Goal: Transaction & Acquisition: Purchase product/service

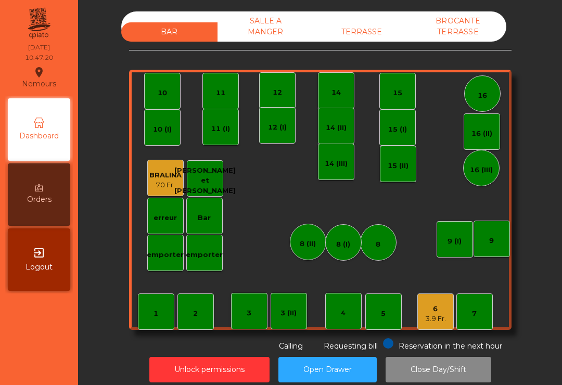
click at [337, 173] on div "14 (III)" at bounding box center [336, 162] width 36 height 36
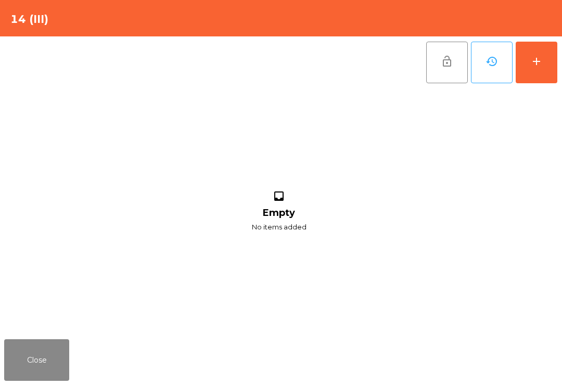
click at [543, 67] on button "add" at bounding box center [537, 63] width 42 height 42
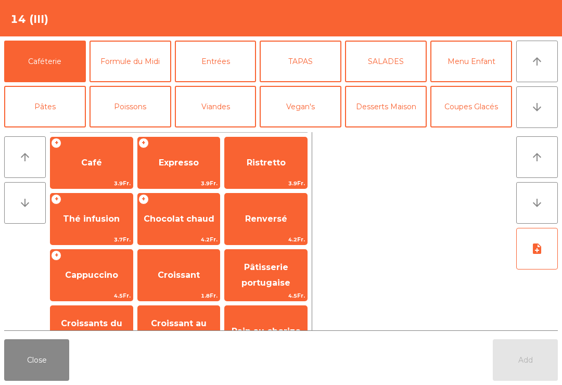
click at [81, 283] on span "Cappuccino" at bounding box center [91, 275] width 82 height 28
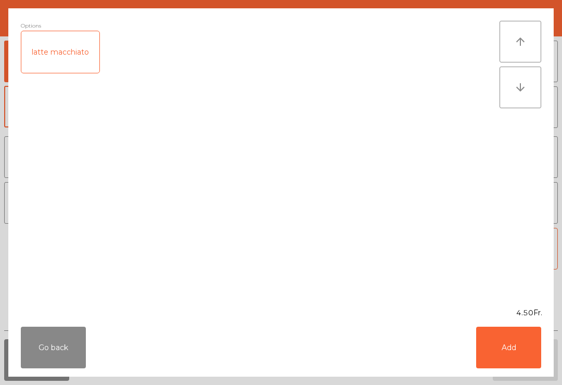
click at [514, 352] on button "Add" at bounding box center [508, 348] width 65 height 42
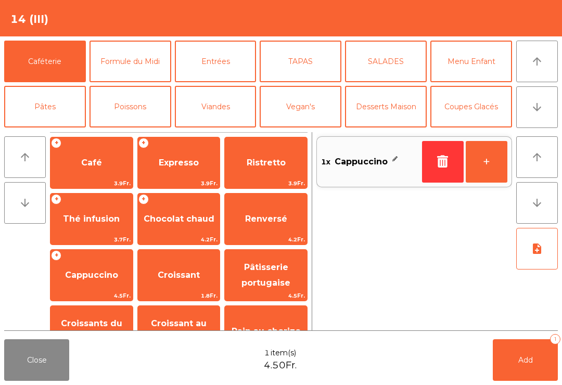
click at [73, 284] on span "Cappuccino" at bounding box center [91, 275] width 82 height 28
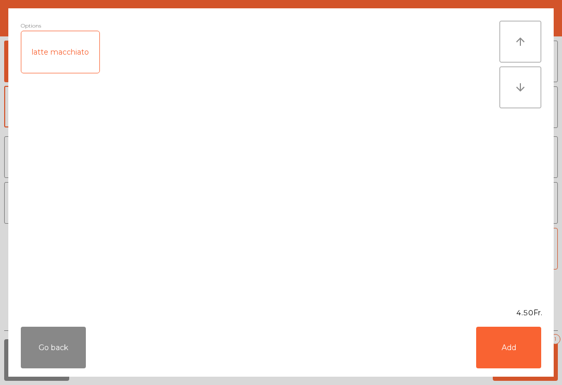
click at [71, 63] on div "latte macchiato" at bounding box center [60, 52] width 78 height 42
click at [510, 347] on button "Add" at bounding box center [508, 348] width 65 height 42
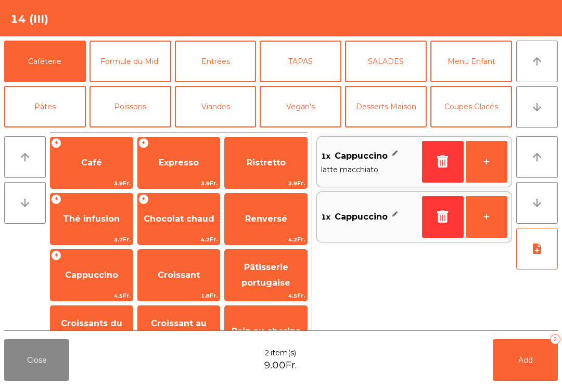
click at [509, 347] on button "Add 2" at bounding box center [525, 360] width 65 height 42
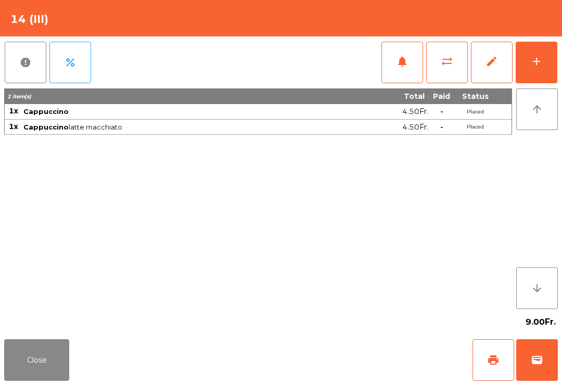
click at [61, 377] on button "Close" at bounding box center [36, 360] width 65 height 42
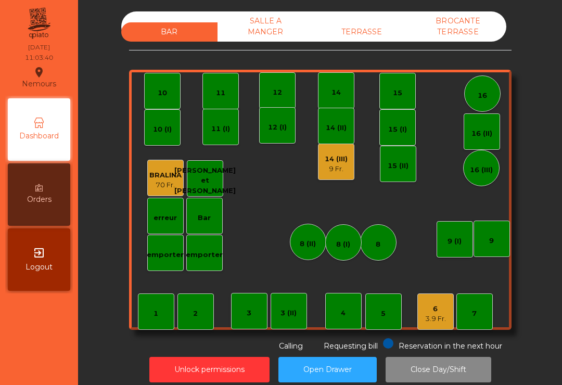
click at [223, 84] on div "11" at bounding box center [220, 91] width 9 height 15
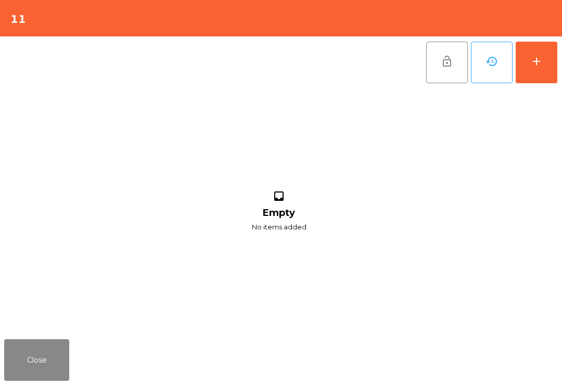
click at [541, 64] on div "add" at bounding box center [536, 61] width 12 height 12
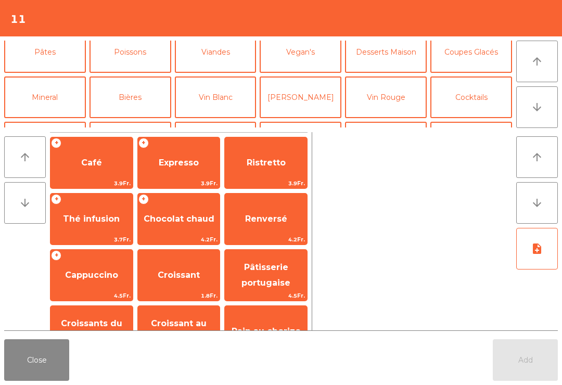
scroll to position [57, 0]
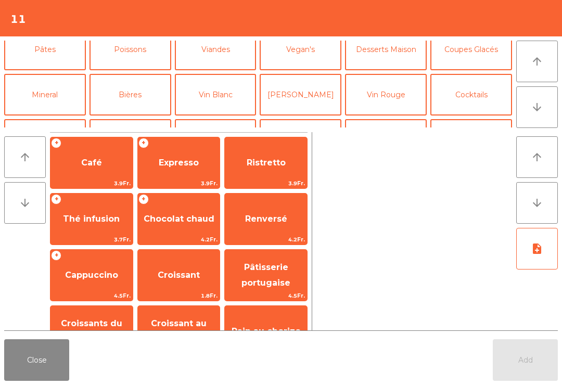
click at [476, 94] on button "Cocktails" at bounding box center [471, 95] width 82 height 42
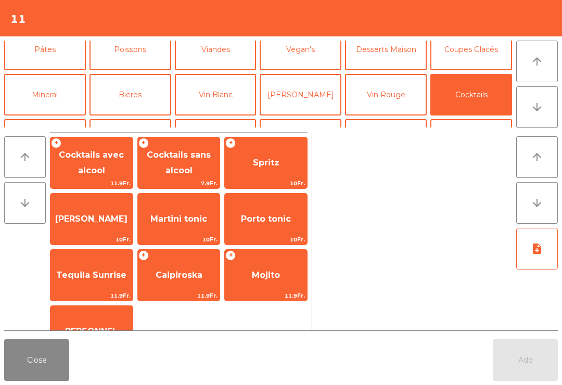
click at [190, 161] on span "Cocktails sans alcool" at bounding box center [179, 163] width 82 height 44
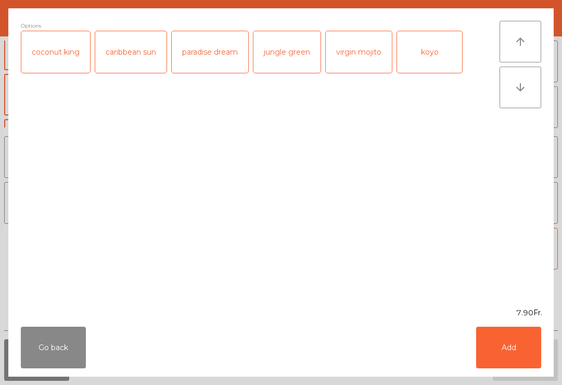
click at [435, 59] on div "koyo" at bounding box center [429, 52] width 65 height 42
click at [518, 365] on button "Add" at bounding box center [508, 348] width 65 height 42
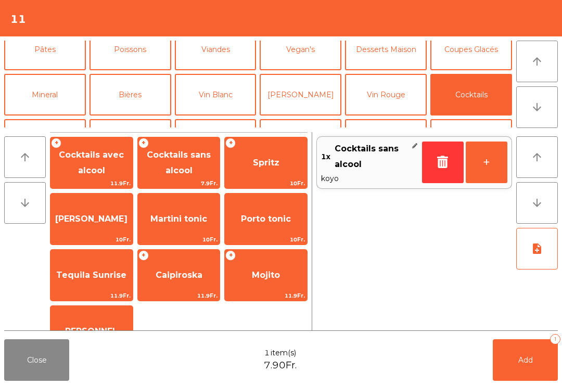
click at [154, 89] on button "Bières" at bounding box center [131, 95] width 82 height 42
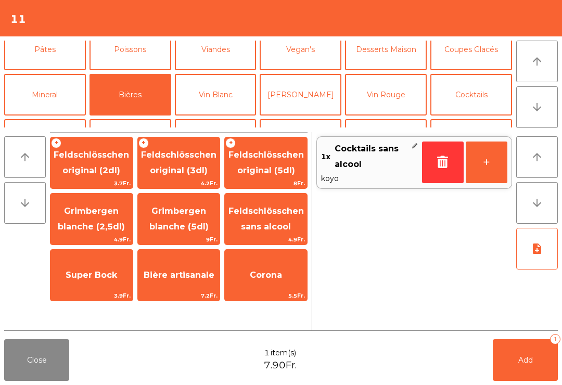
click at [172, 158] on span "Feldschlösschen original (3dl)" at bounding box center [178, 163] width 75 height 26
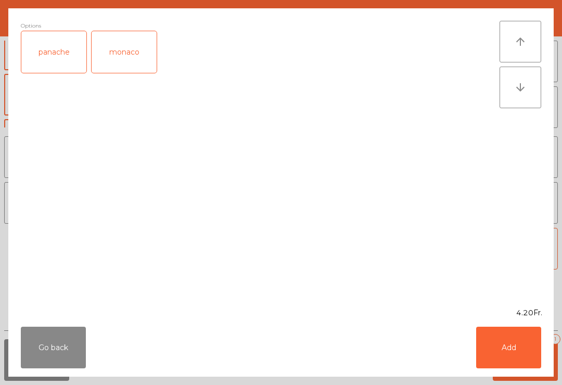
click at [507, 374] on div "Go back Add" at bounding box center [281, 348] width 546 height 58
click at [501, 364] on button "Add" at bounding box center [508, 348] width 65 height 42
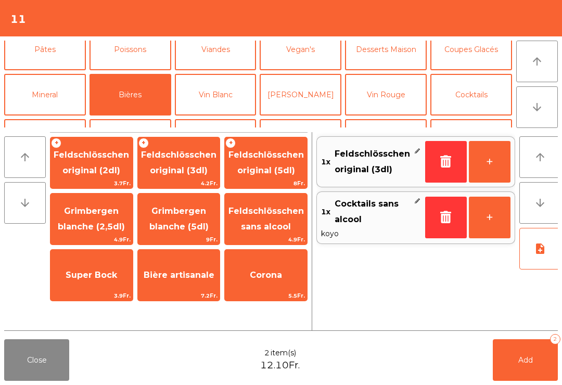
click at [501, 363] on button "Add 2" at bounding box center [525, 360] width 65 height 42
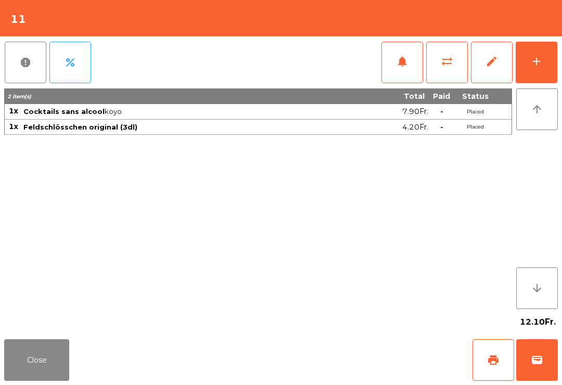
click at [30, 349] on button "Close" at bounding box center [36, 360] width 65 height 42
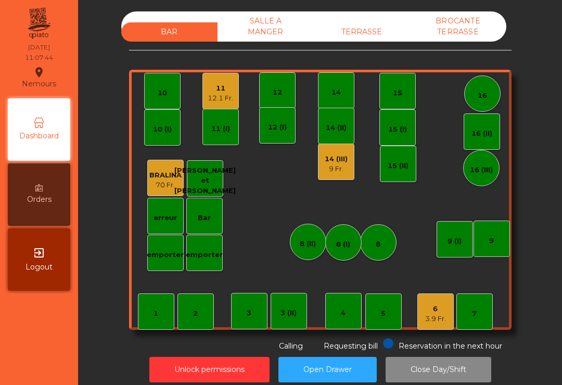
click at [339, 170] on div "9 Fr." at bounding box center [336, 169] width 23 height 10
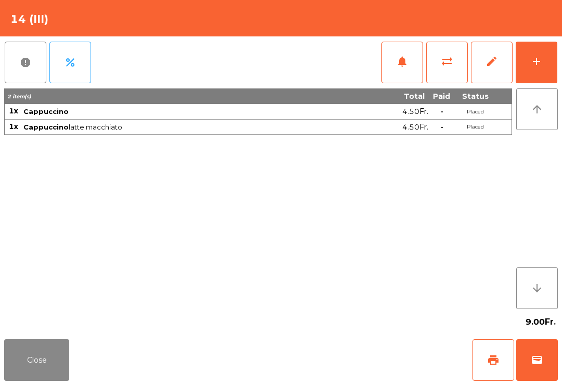
click at [542, 371] on button "wallet" at bounding box center [537, 360] width 42 height 42
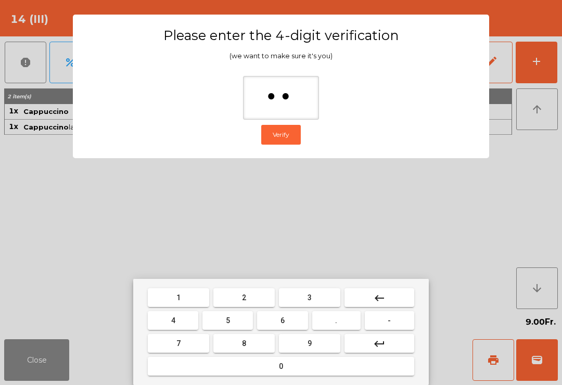
type input "***"
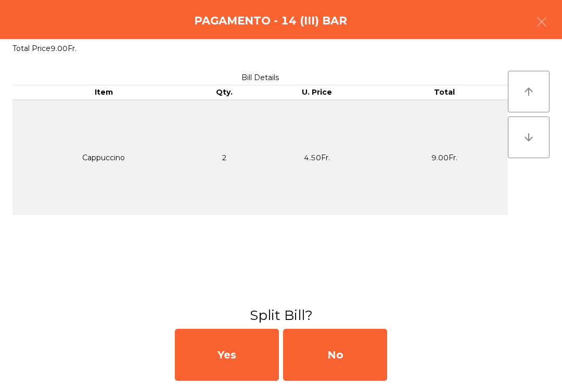
click at [384, 364] on div "No" at bounding box center [335, 355] width 104 height 52
click at [365, 356] on div "MB" at bounding box center [335, 355] width 104 height 52
click at [356, 364] on div "No" at bounding box center [335, 355] width 104 height 52
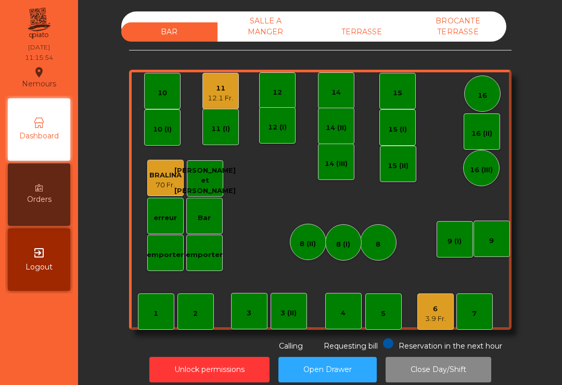
click at [339, 92] on div "14" at bounding box center [336, 92] width 9 height 10
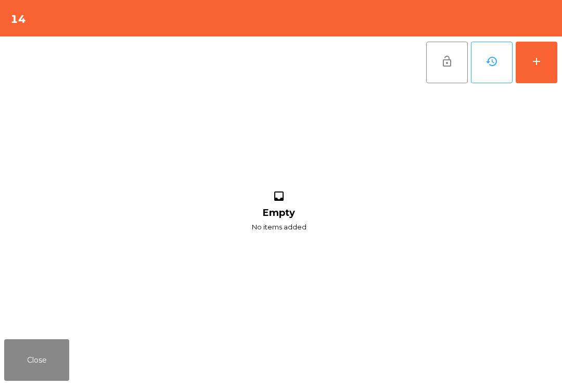
click at [525, 65] on button "add" at bounding box center [537, 63] width 42 height 42
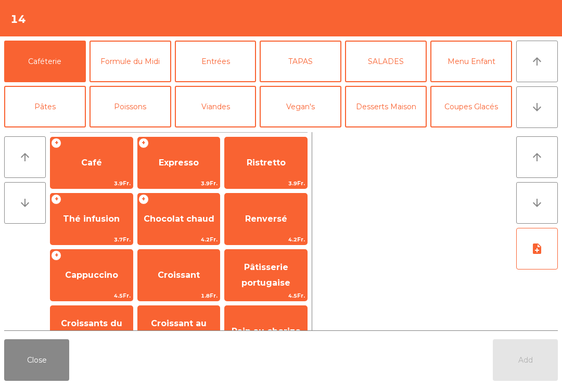
click at [535, 100] on button "arrow_downward" at bounding box center [537, 107] width 42 height 42
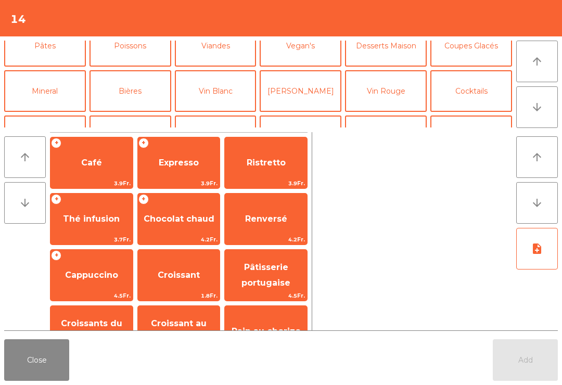
click at [43, 70] on button "Mineral" at bounding box center [45, 91] width 82 height 42
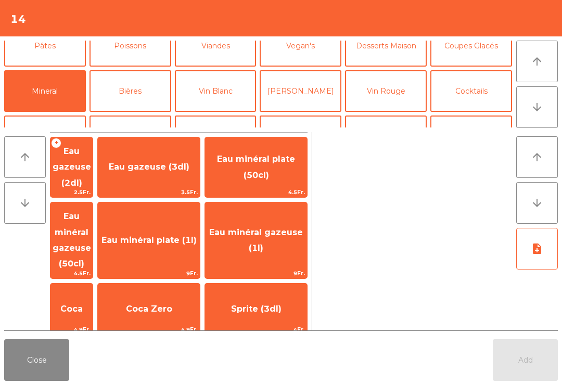
scroll to position [91, 0]
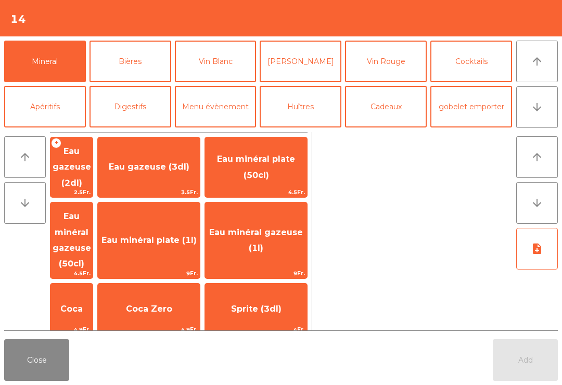
click at [91, 164] on span "Eau gazeuse (2dl)" at bounding box center [72, 167] width 39 height 42
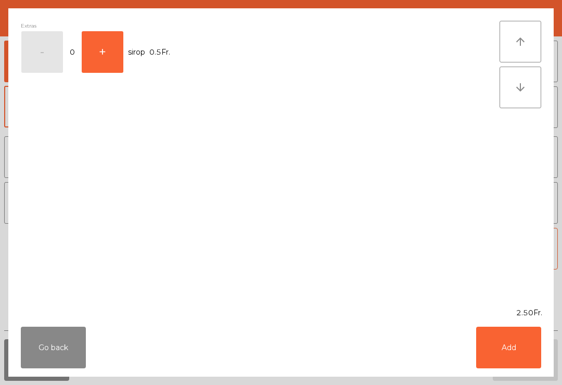
click at [517, 344] on button "Add" at bounding box center [508, 348] width 65 height 42
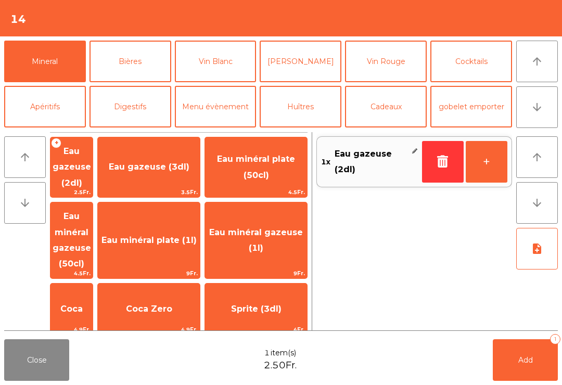
scroll to position [53, 0]
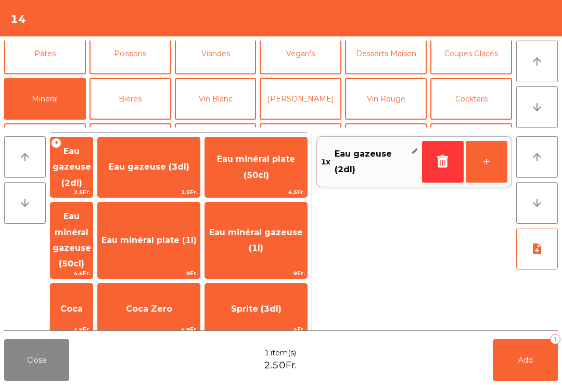
click at [64, 57] on button "Pâtes" at bounding box center [45, 54] width 82 height 42
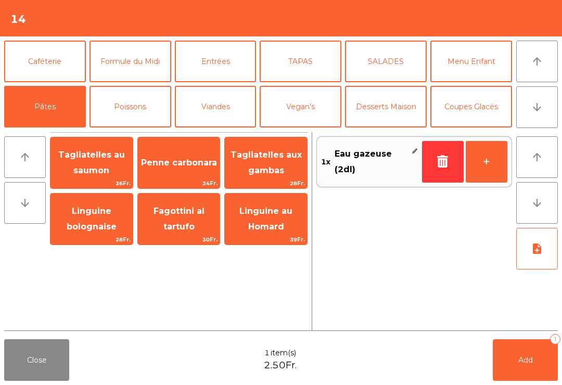
scroll to position [0, 0]
click at [68, 50] on button "Caféterie" at bounding box center [45, 62] width 82 height 42
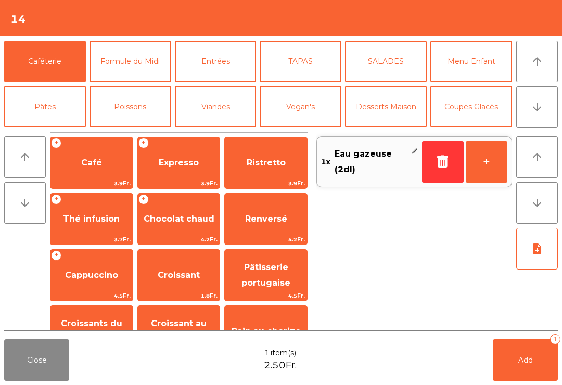
click at [179, 165] on span "Expresso" at bounding box center [179, 163] width 40 height 10
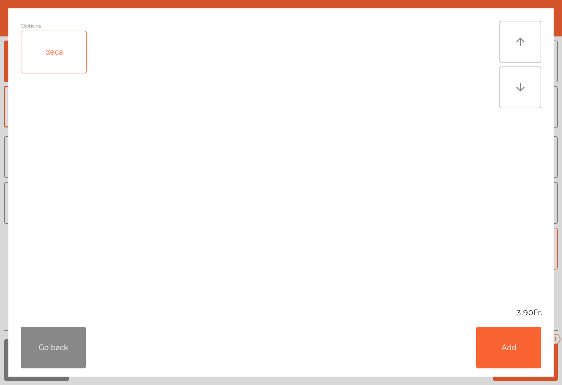
click at [515, 351] on button "Add" at bounding box center [508, 348] width 65 height 42
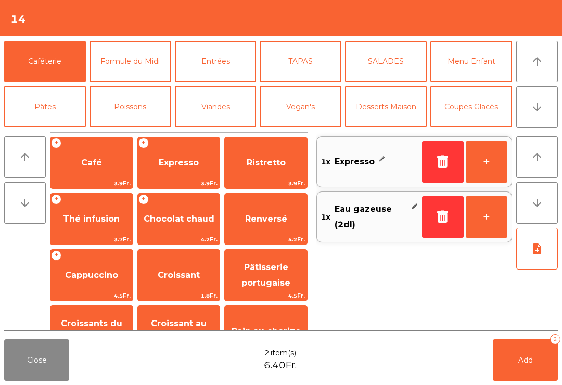
click at [515, 351] on button "Add 2" at bounding box center [525, 360] width 65 height 42
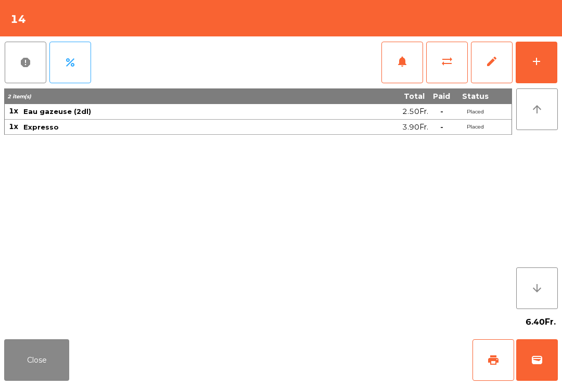
click at [495, 369] on button "print" at bounding box center [494, 360] width 42 height 42
click at [546, 351] on button "wallet" at bounding box center [537, 360] width 42 height 42
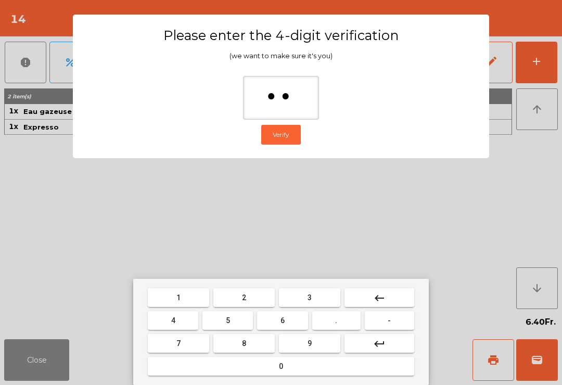
type input "***"
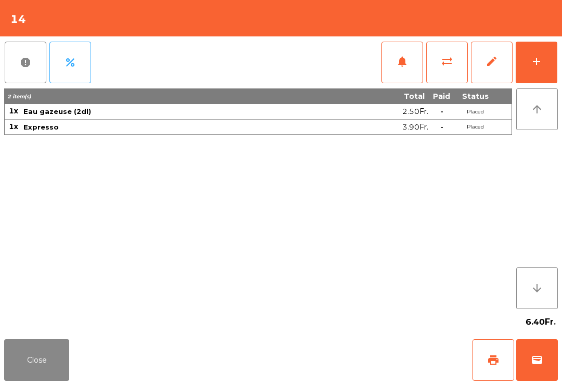
click at [514, 352] on button "print" at bounding box center [494, 360] width 42 height 42
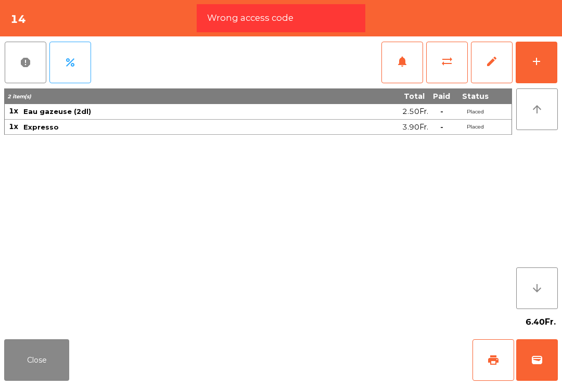
click at [528, 377] on button "wallet" at bounding box center [537, 360] width 42 height 42
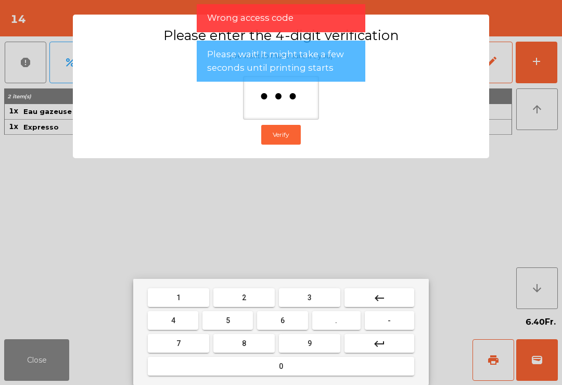
type input "****"
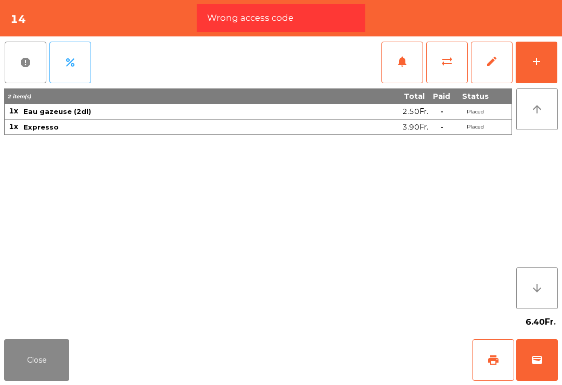
click at [321, 351] on div "Close print wallet" at bounding box center [281, 360] width 562 height 50
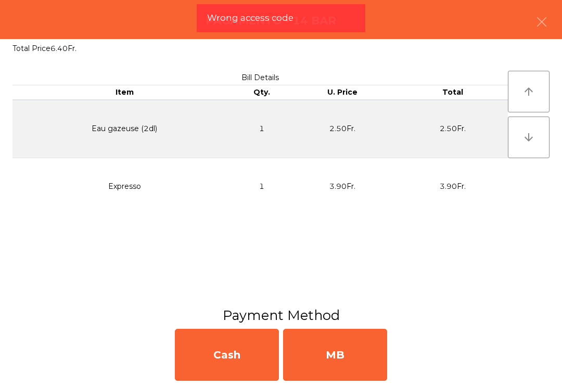
click at [333, 362] on div "MB" at bounding box center [335, 355] width 104 height 52
click at [342, 375] on div "No" at bounding box center [335, 355] width 104 height 52
click at [341, 366] on div "No" at bounding box center [335, 355] width 104 height 52
click at [353, 366] on div "No" at bounding box center [335, 355] width 104 height 52
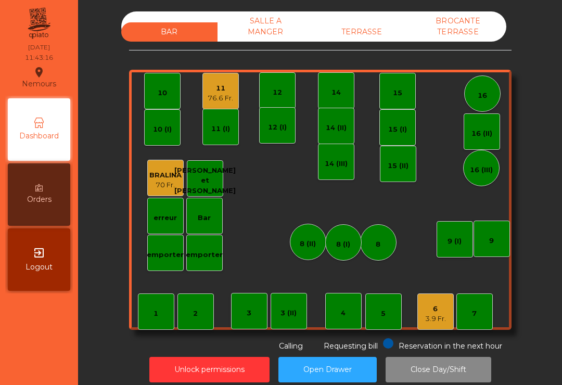
click at [439, 310] on div "6" at bounding box center [435, 309] width 21 height 10
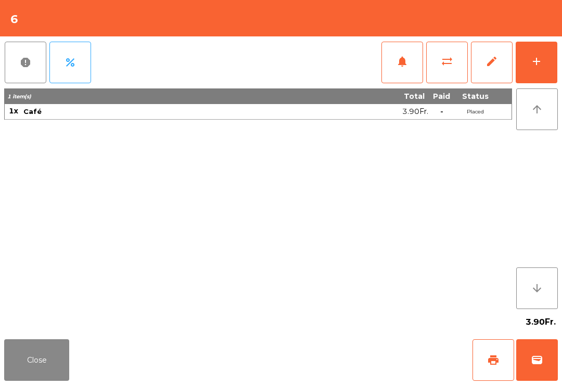
click at [547, 367] on button "wallet" at bounding box center [537, 360] width 42 height 42
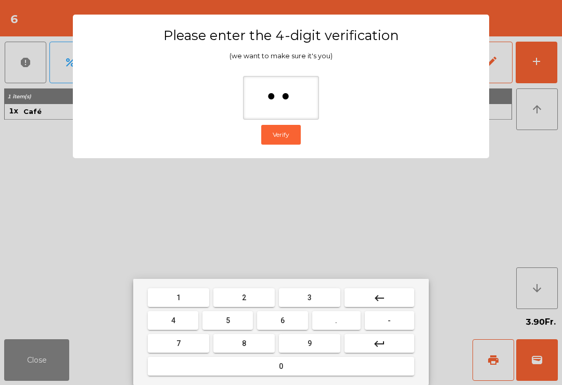
type input "***"
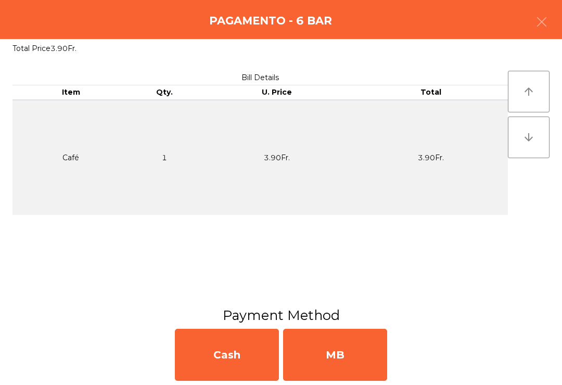
click at [352, 354] on div "MB" at bounding box center [335, 355] width 104 height 52
click at [341, 367] on div "No" at bounding box center [335, 355] width 104 height 52
click at [341, 366] on div "No" at bounding box center [335, 355] width 104 height 52
click at [338, 360] on div "No" at bounding box center [335, 355] width 104 height 52
click at [338, 361] on div "No" at bounding box center [335, 355] width 104 height 52
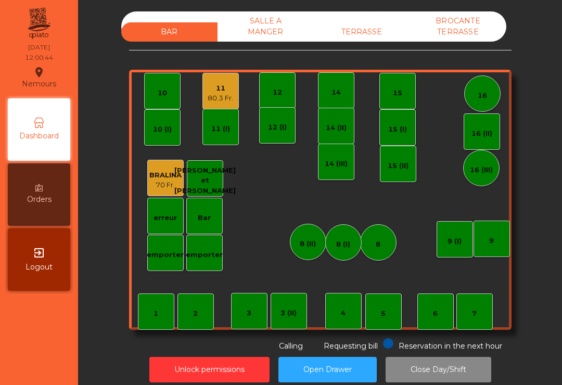
click at [483, 310] on div "7" at bounding box center [475, 312] width 36 height 36
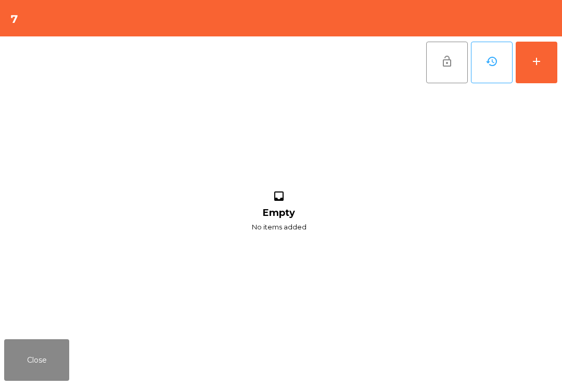
click at [532, 68] on button "add" at bounding box center [537, 63] width 42 height 42
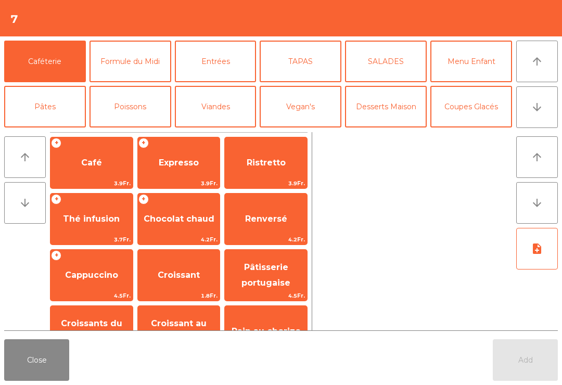
click at [142, 56] on button "Formule du Midi" at bounding box center [131, 62] width 82 height 42
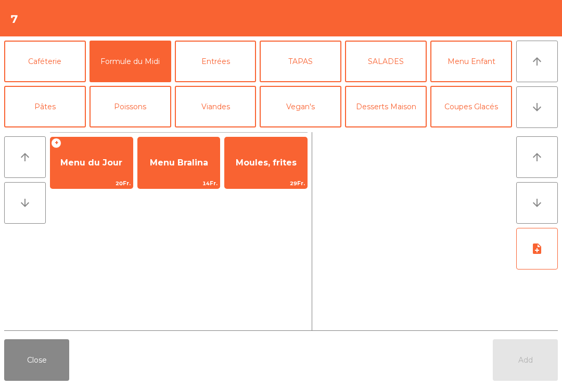
click at [96, 158] on span "Menu du Jour" at bounding box center [91, 163] width 62 height 10
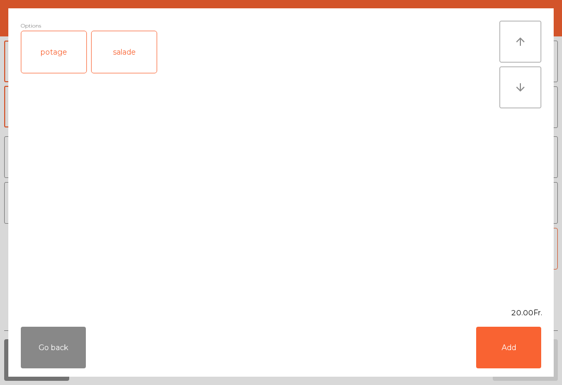
click at [56, 61] on div "potage" at bounding box center [53, 52] width 65 height 42
click at [514, 350] on button "Add" at bounding box center [508, 348] width 65 height 42
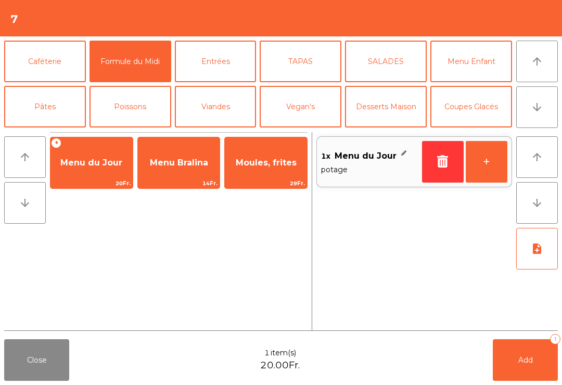
click at [91, 160] on span "Menu du Jour" at bounding box center [91, 163] width 62 height 10
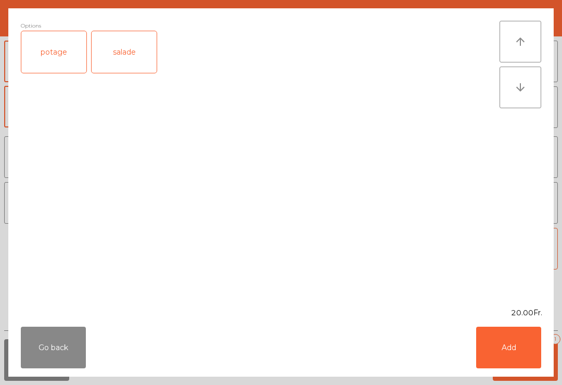
click at [141, 56] on div "salade" at bounding box center [124, 52] width 65 height 42
click at [512, 349] on button "Add" at bounding box center [508, 348] width 65 height 42
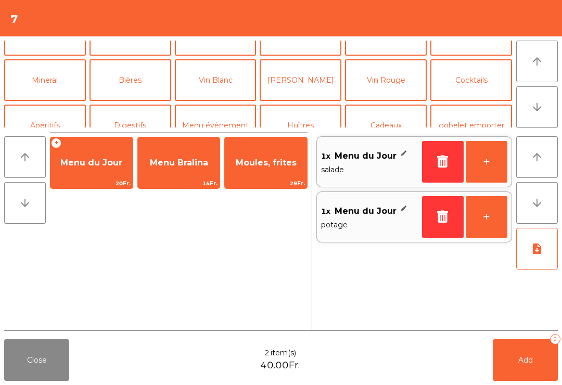
scroll to position [121, 0]
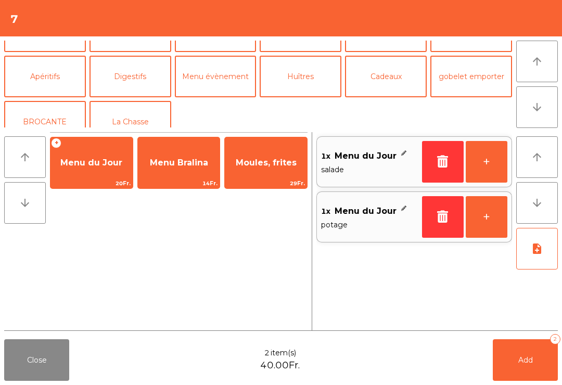
click at [43, 81] on button "Apéritifs" at bounding box center [45, 77] width 82 height 42
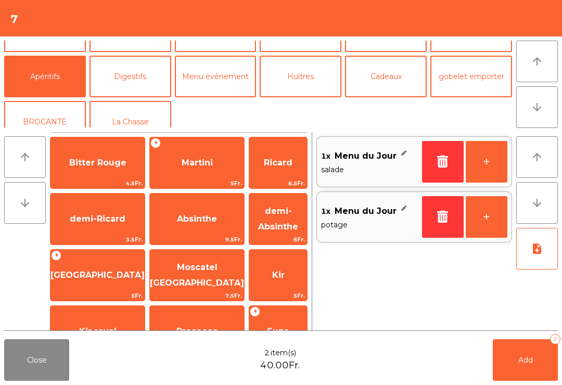
scroll to position [87, 0]
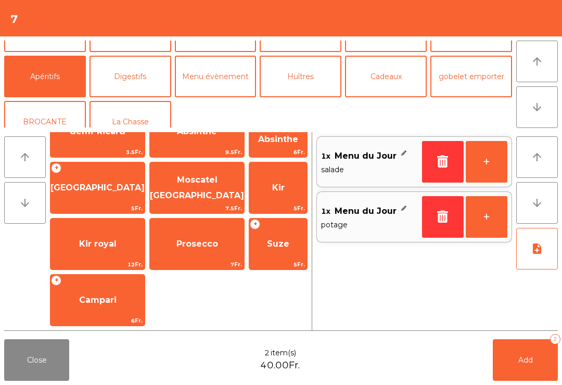
click at [282, 191] on span "Kir" at bounding box center [278, 188] width 58 height 28
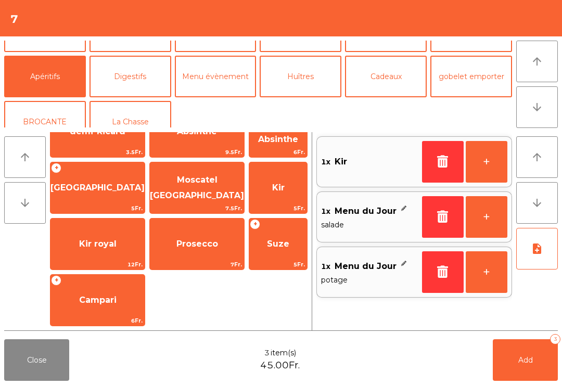
click at [499, 158] on button "+" at bounding box center [487, 162] width 42 height 42
click at [53, 52] on button "Mineral" at bounding box center [45, 31] width 82 height 42
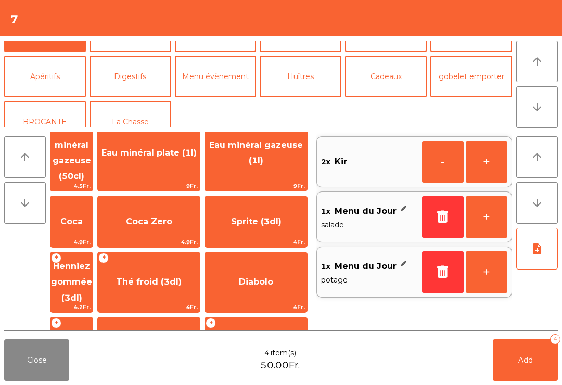
scroll to position [48, 0]
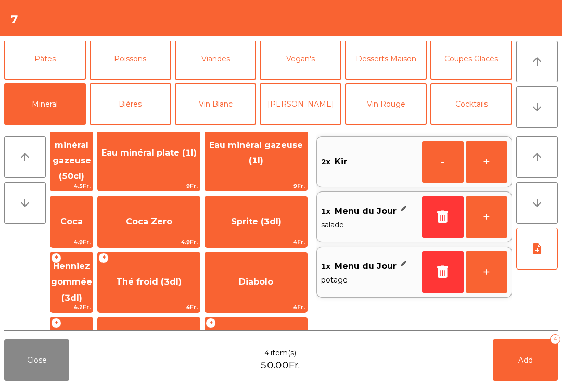
click at [197, 167] on span "Eau minéral plate (1l)" at bounding box center [149, 153] width 102 height 28
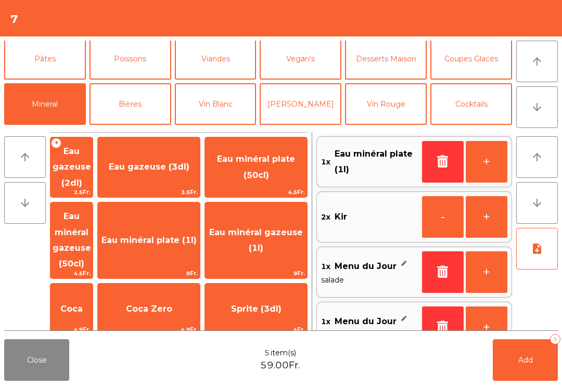
click at [538, 368] on button "Add 5" at bounding box center [525, 360] width 65 height 42
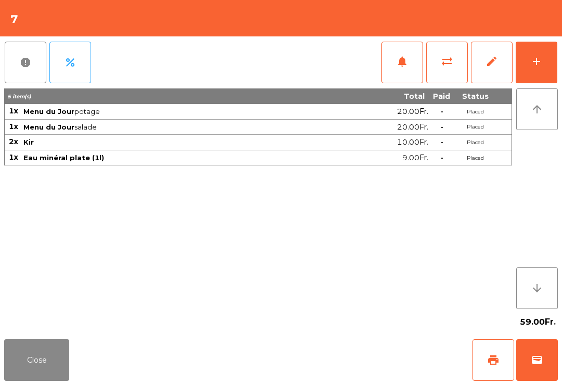
click at [43, 354] on button "Close" at bounding box center [36, 360] width 65 height 42
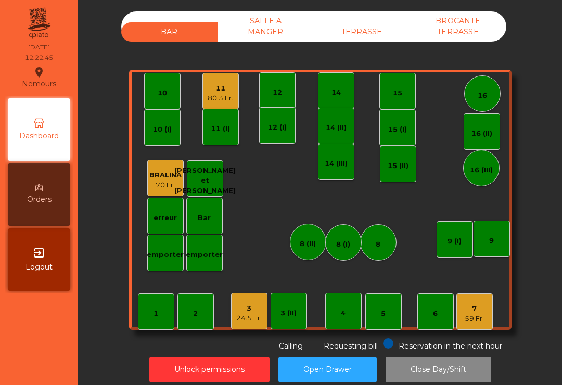
click at [330, 164] on div "14 (III)" at bounding box center [336, 164] width 23 height 10
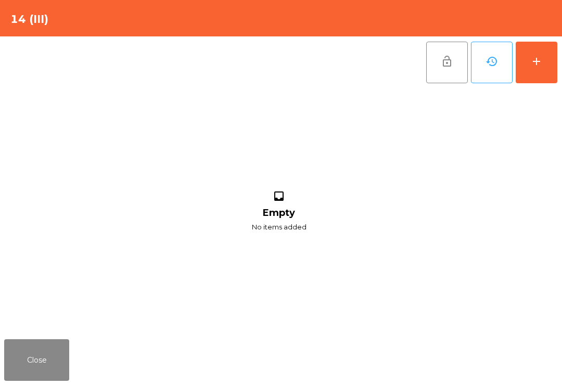
click at [554, 60] on button "add" at bounding box center [537, 63] width 42 height 42
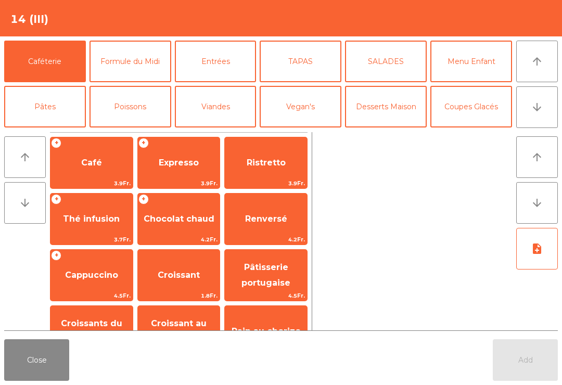
click at [33, 368] on button "Close" at bounding box center [36, 360] width 65 height 42
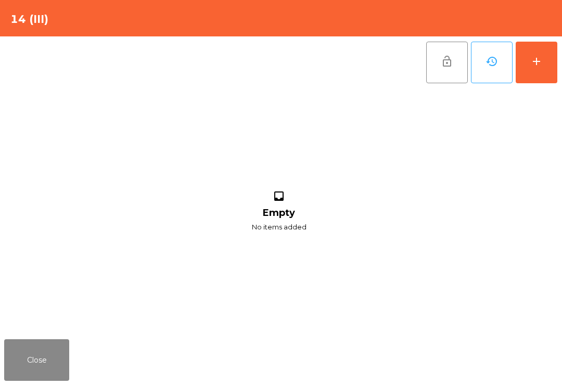
click at [31, 359] on button "Close" at bounding box center [36, 360] width 65 height 42
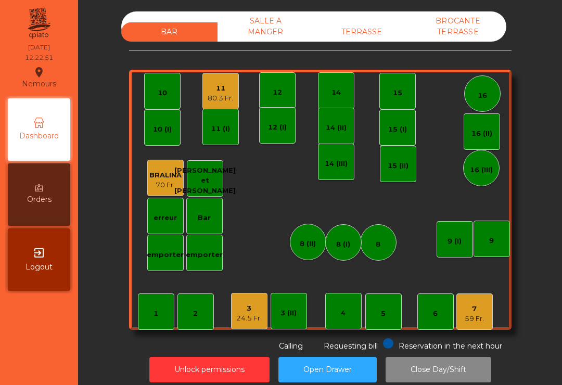
click at [387, 33] on div "TERRASSE" at bounding box center [362, 31] width 96 height 19
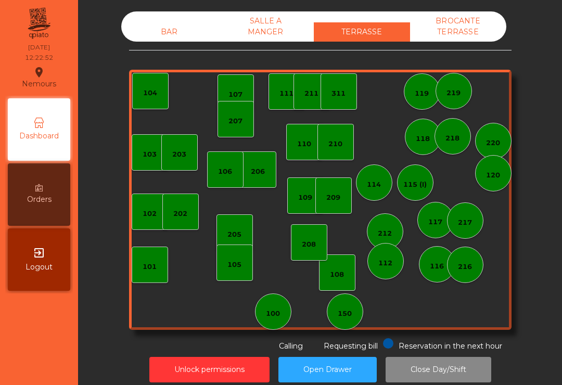
click at [261, 306] on div "100" at bounding box center [273, 312] width 36 height 36
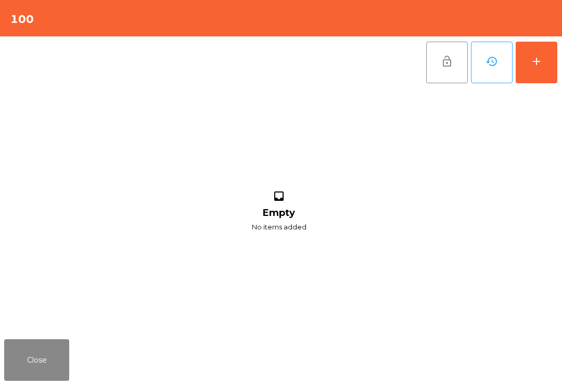
click at [533, 68] on button "add" at bounding box center [537, 63] width 42 height 42
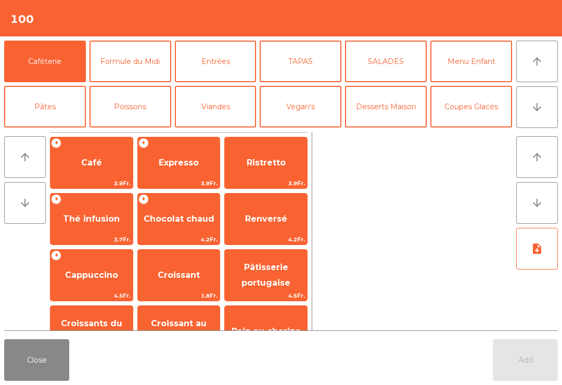
click at [108, 270] on span "Cappuccino" at bounding box center [91, 275] width 53 height 10
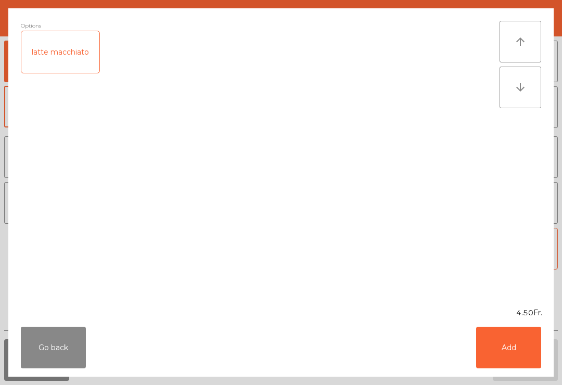
click at [511, 344] on button "Add" at bounding box center [508, 348] width 65 height 42
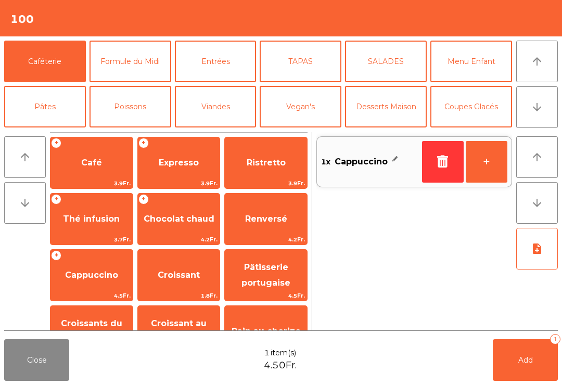
click at [511, 344] on button "Add 1" at bounding box center [525, 360] width 65 height 42
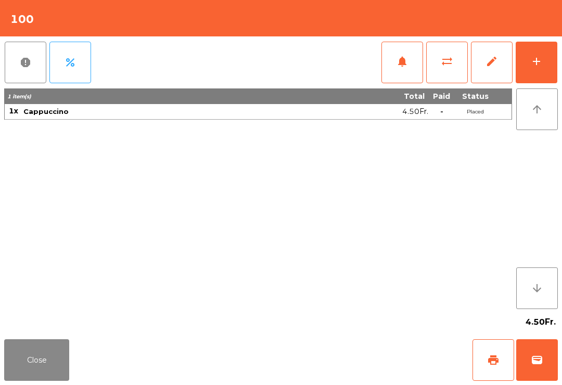
click at [534, 362] on span "wallet" at bounding box center [537, 360] width 12 height 12
click at [327, 363] on div "Close print wallet" at bounding box center [281, 360] width 562 height 50
click at [326, 363] on div "Close print wallet" at bounding box center [281, 360] width 562 height 50
click at [340, 353] on div "Close print wallet" at bounding box center [281, 360] width 562 height 50
click at [339, 353] on div "Close print wallet" at bounding box center [281, 360] width 562 height 50
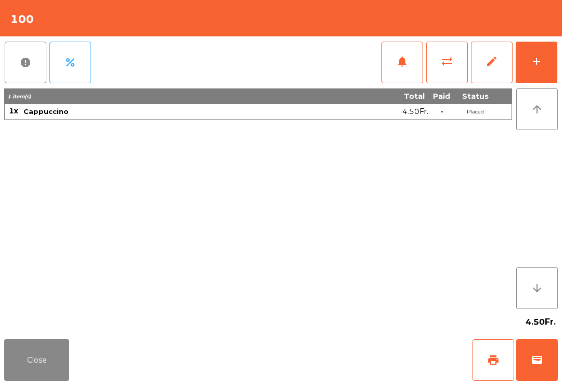
click at [344, 358] on div "Close print wallet" at bounding box center [281, 360] width 562 height 50
click at [343, 358] on div "Close print wallet" at bounding box center [281, 360] width 562 height 50
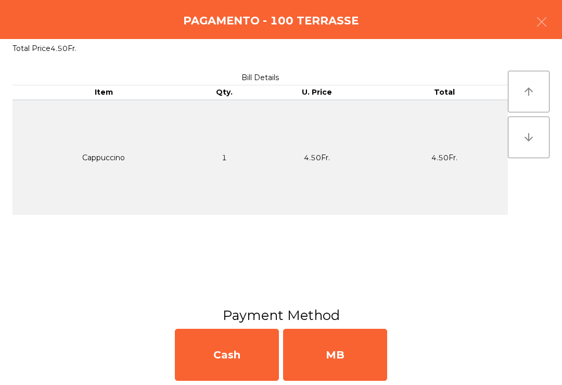
click at [352, 363] on div "MB" at bounding box center [335, 355] width 104 height 52
click at [353, 366] on div "No" at bounding box center [335, 355] width 104 height 52
click at [336, 364] on div "No" at bounding box center [335, 355] width 104 height 52
click at [336, 362] on div "No" at bounding box center [335, 355] width 104 height 52
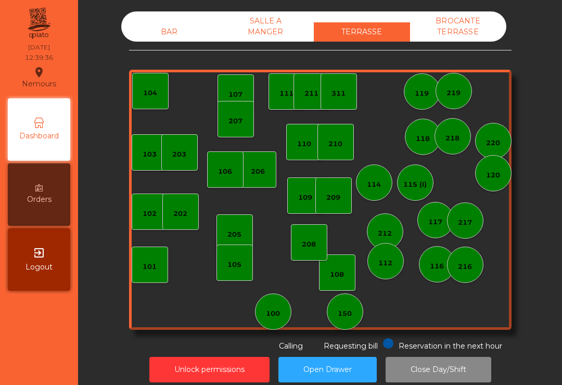
click at [181, 18] on div "BAR SALLE A MANGER TERRASSE BROCANTE TERRASSE" at bounding box center [313, 26] width 385 height 30
click at [168, 40] on div "BAR" at bounding box center [169, 31] width 96 height 19
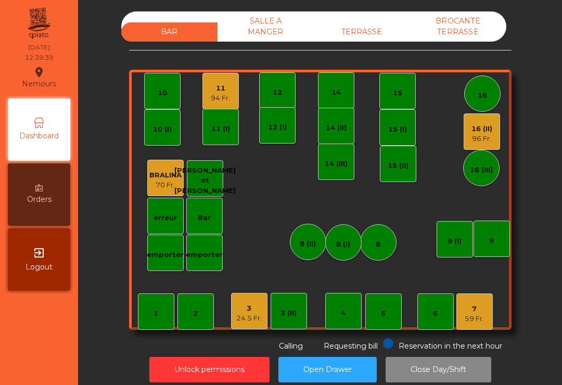
click at [473, 135] on div "96 Fr." at bounding box center [482, 139] width 21 height 10
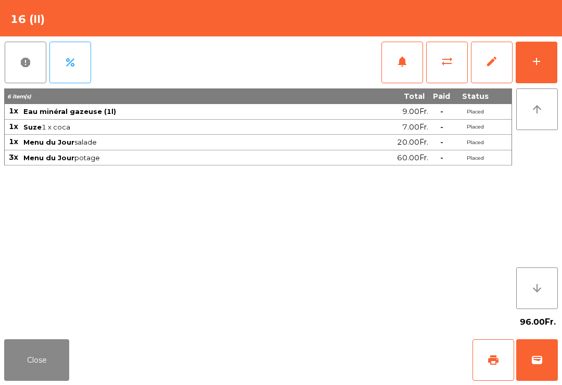
click at [544, 69] on button "add" at bounding box center [537, 63] width 42 height 42
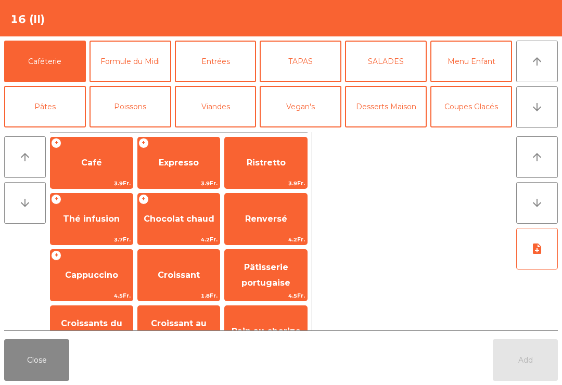
scroll to position [75, 0]
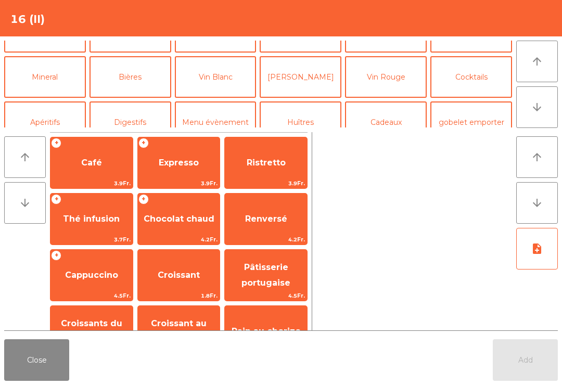
click at [382, 78] on button "Vin Rouge" at bounding box center [386, 77] width 82 height 42
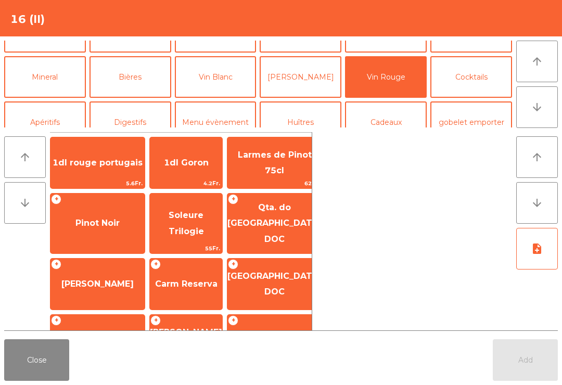
click at [185, 220] on span "Soleure Trilogie" at bounding box center [186, 223] width 35 height 26
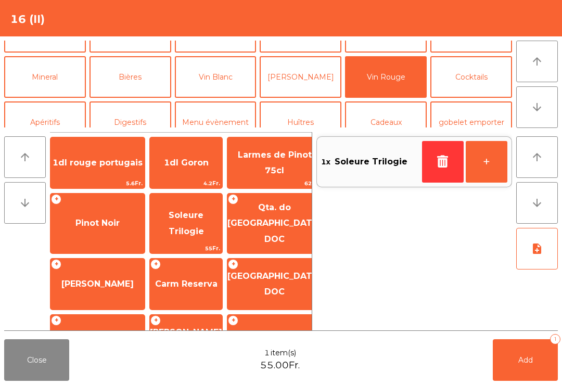
click at [45, 340] on button "Close" at bounding box center [36, 360] width 65 height 42
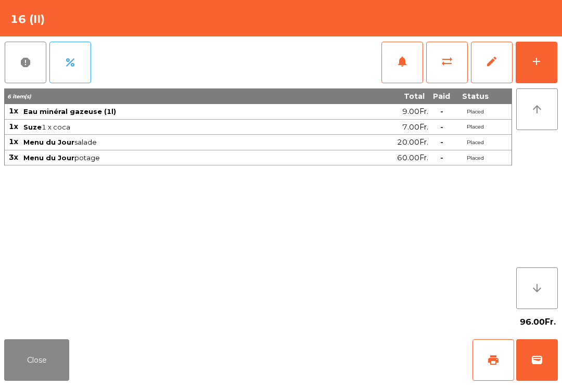
click at [543, 65] on button "add" at bounding box center [537, 63] width 42 height 42
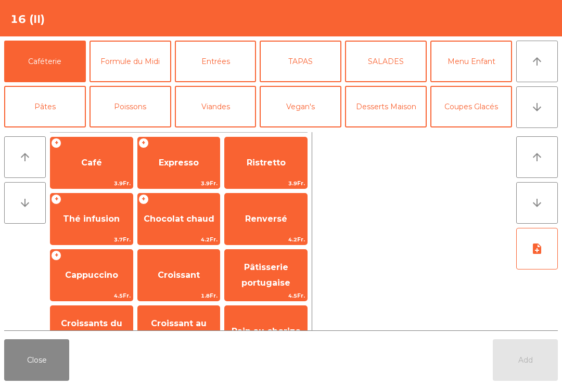
scroll to position [9, 0]
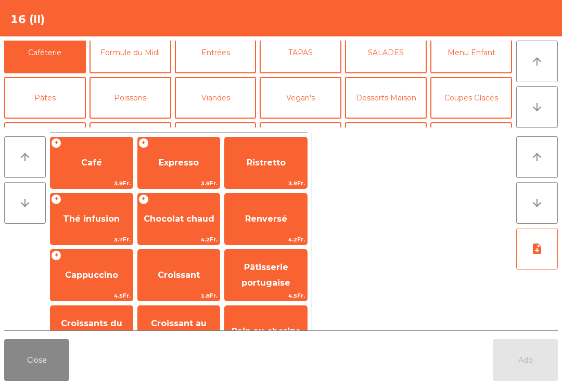
click at [392, 122] on button "Vin Rouge" at bounding box center [386, 143] width 82 height 42
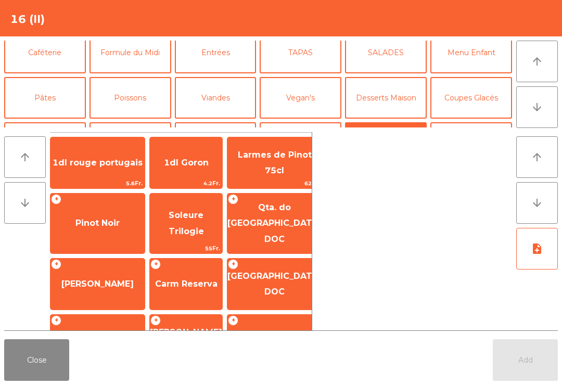
scroll to position [48, 0]
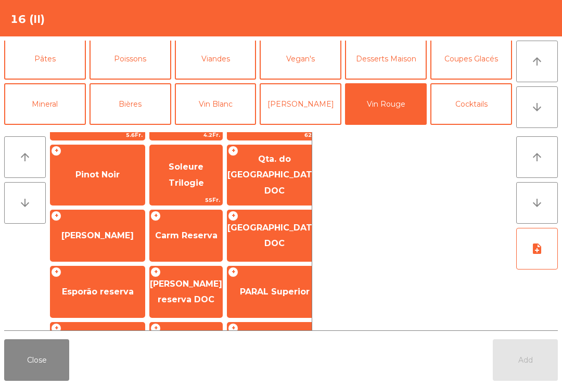
click at [199, 231] on span "Carm Reserva" at bounding box center [186, 236] width 62 height 10
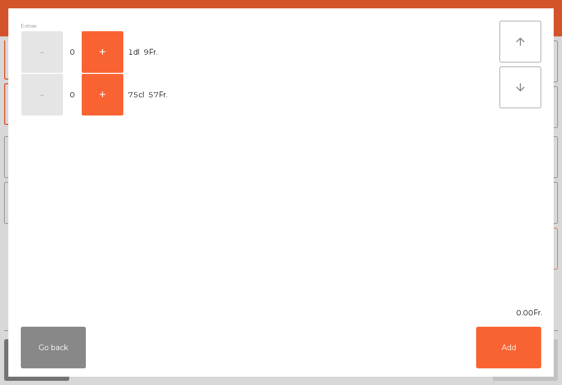
click at [111, 49] on button "+" at bounding box center [103, 52] width 42 height 42
click at [506, 346] on button "Add" at bounding box center [508, 348] width 65 height 42
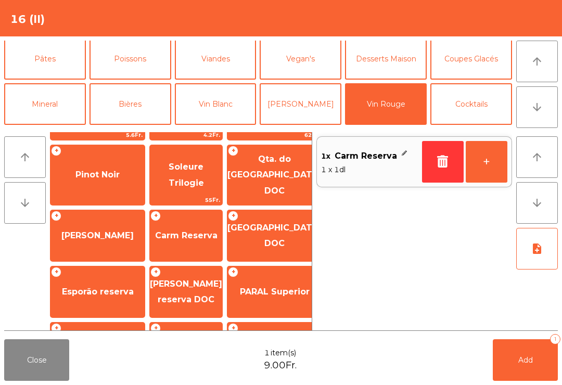
click at [489, 160] on button "+" at bounding box center [487, 162] width 42 height 42
click at [544, 347] on button "Add 2" at bounding box center [525, 360] width 65 height 42
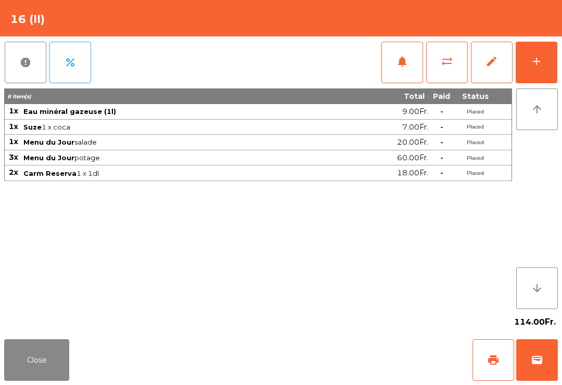
click at [16, 361] on button "Close" at bounding box center [36, 360] width 65 height 42
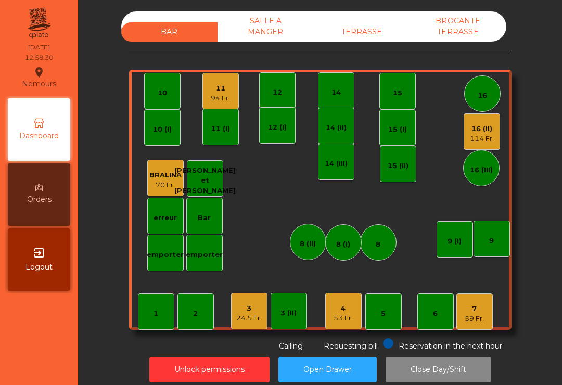
click at [252, 312] on div "3" at bounding box center [249, 308] width 26 height 10
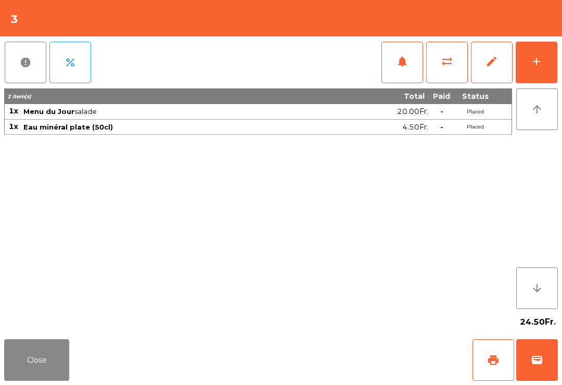
click at [500, 365] on button "print" at bounding box center [494, 360] width 42 height 42
click at [555, 358] on button "wallet" at bounding box center [537, 360] width 42 height 42
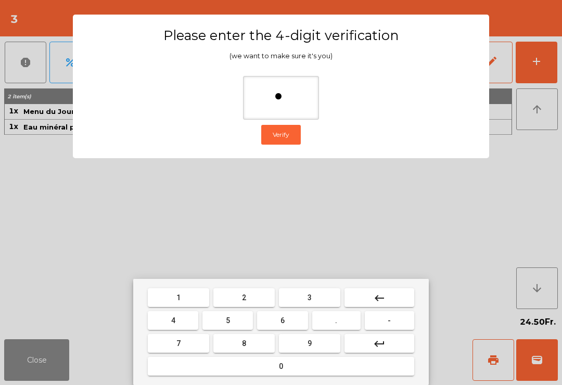
type input "**"
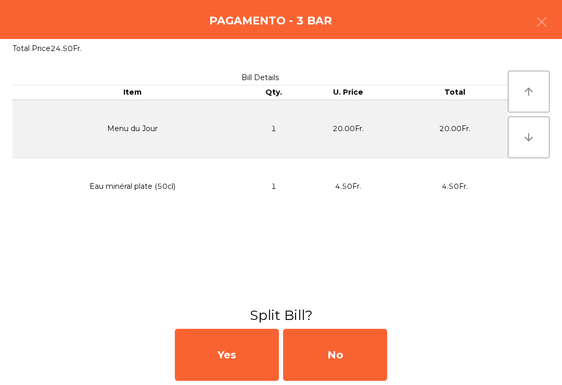
click at [346, 363] on div "No" at bounding box center [335, 355] width 104 height 52
click at [338, 353] on div "No" at bounding box center [335, 355] width 104 height 52
click at [373, 355] on div "No" at bounding box center [335, 355] width 104 height 52
click at [365, 341] on div "No" at bounding box center [335, 355] width 104 height 52
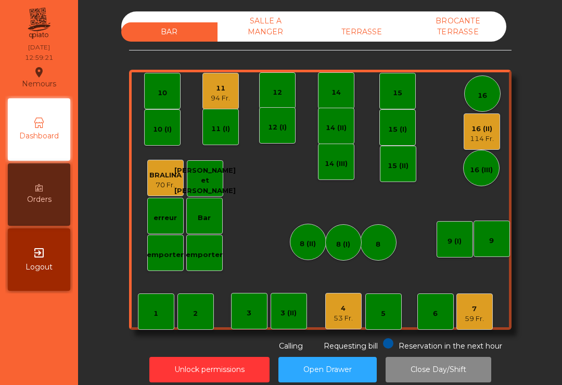
click at [221, 90] on div "11" at bounding box center [220, 88] width 19 height 10
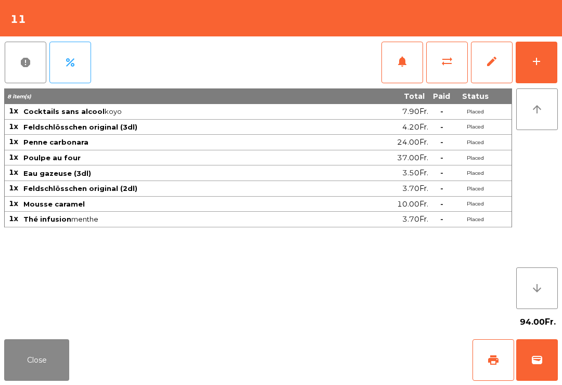
click at [488, 358] on span "print" at bounding box center [493, 360] width 12 height 12
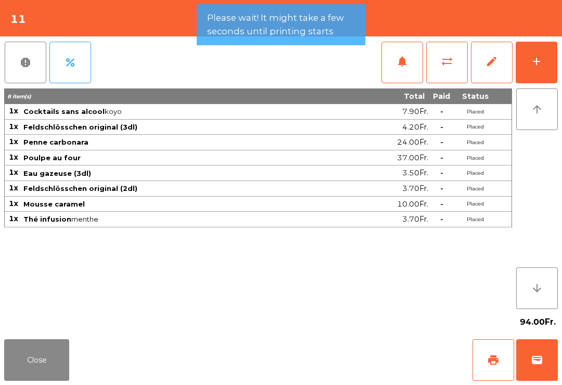
click at [64, 343] on button "Close" at bounding box center [36, 360] width 65 height 42
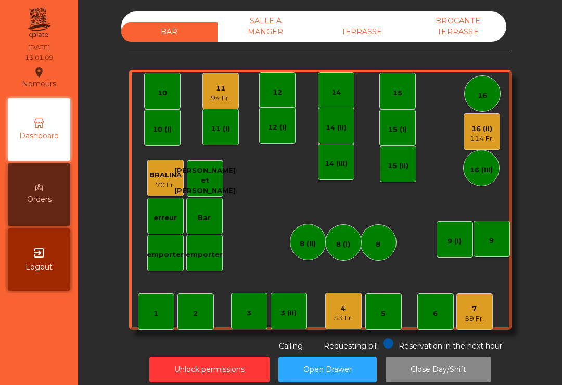
click at [216, 93] on div "94 Fr." at bounding box center [220, 98] width 19 height 10
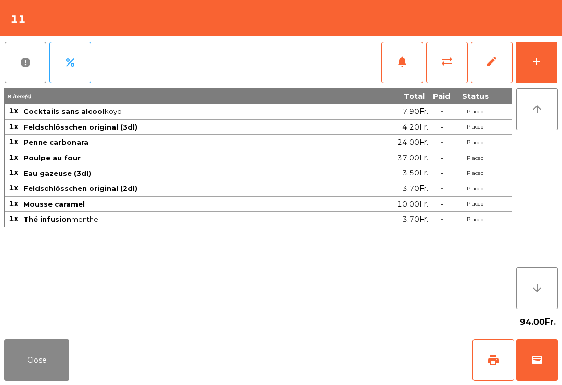
click at [549, 373] on button "wallet" at bounding box center [537, 360] width 42 height 42
click at [363, 375] on div "Close print wallet" at bounding box center [281, 360] width 562 height 50
click at [362, 375] on div "Close print wallet" at bounding box center [281, 360] width 562 height 50
click at [349, 365] on div "Close print wallet" at bounding box center [281, 360] width 562 height 50
click at [349, 364] on div "Close print wallet" at bounding box center [281, 360] width 562 height 50
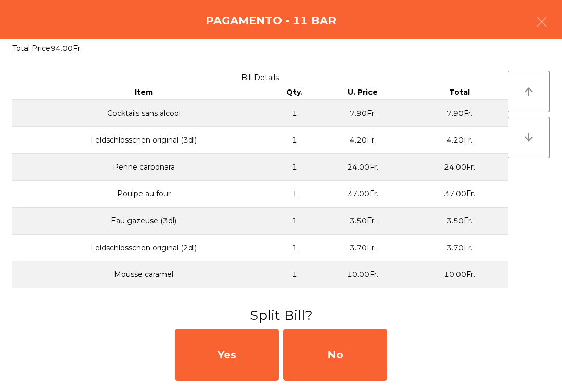
click at [362, 367] on div "No" at bounding box center [335, 355] width 104 height 52
click at [362, 367] on div "MB" at bounding box center [335, 355] width 104 height 52
click at [358, 364] on div "No" at bounding box center [335, 355] width 104 height 52
click at [358, 363] on div "No" at bounding box center [335, 355] width 104 height 52
click at [332, 351] on div "No" at bounding box center [335, 355] width 104 height 52
